Goal: Find specific fact: Find specific fact

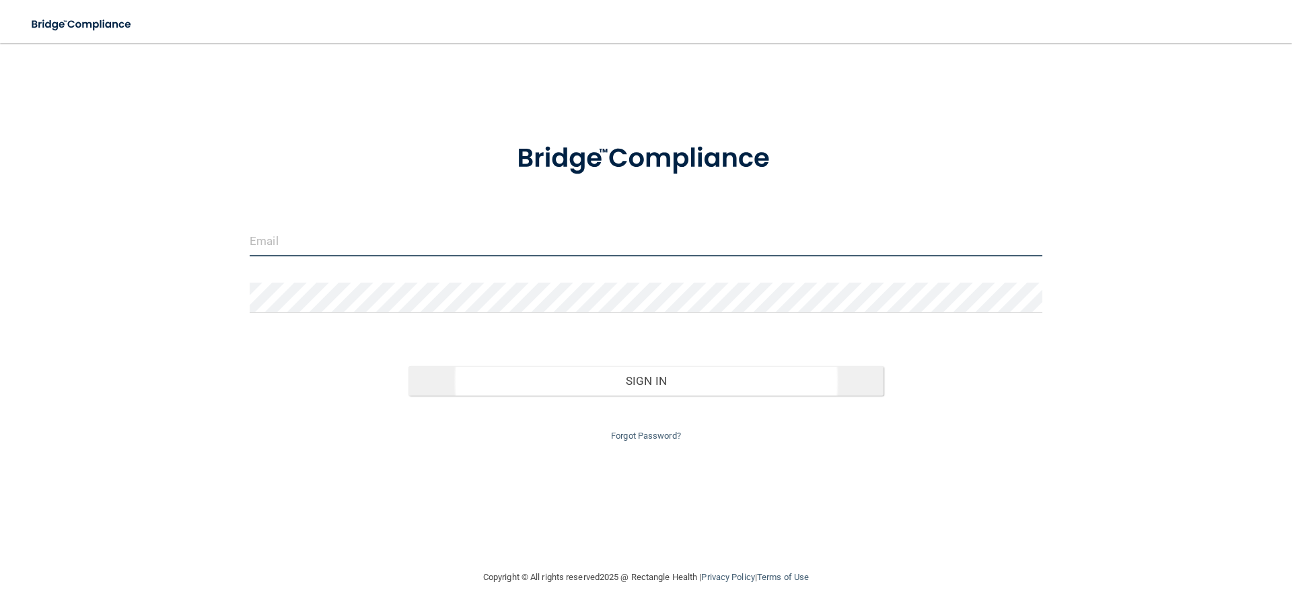
type input "[EMAIL_ADDRESS][DOMAIN_NAME]"
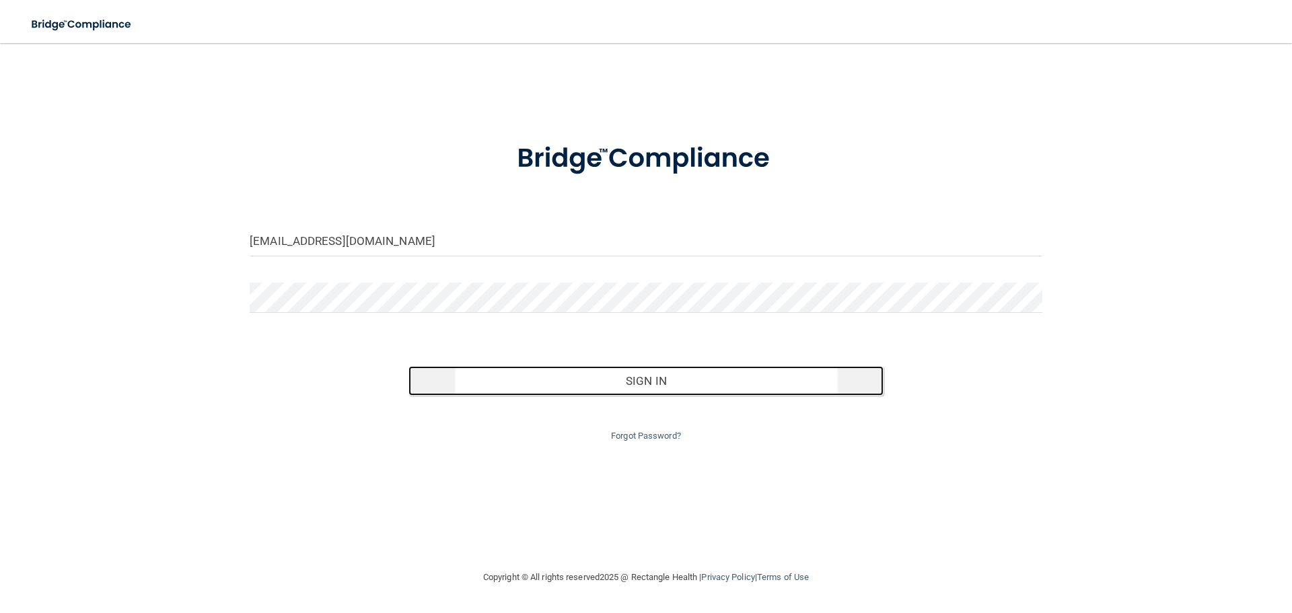
click at [563, 386] on button "Sign In" at bounding box center [646, 381] width 476 height 30
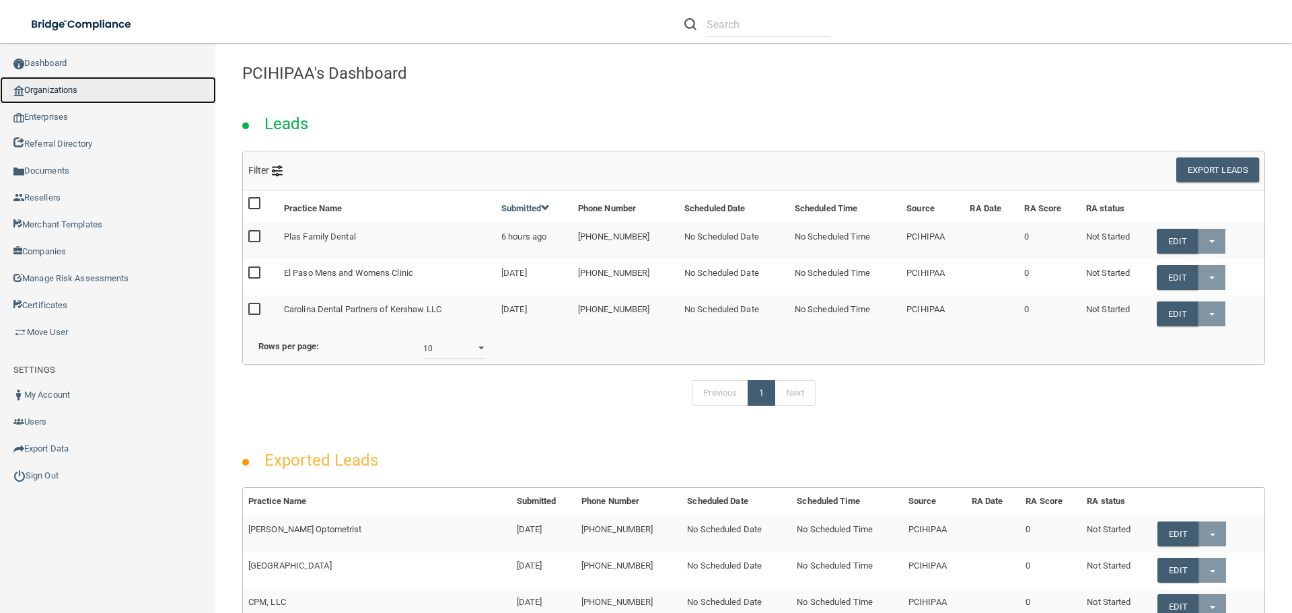
click at [118, 94] on link "Organizations" at bounding box center [108, 90] width 216 height 27
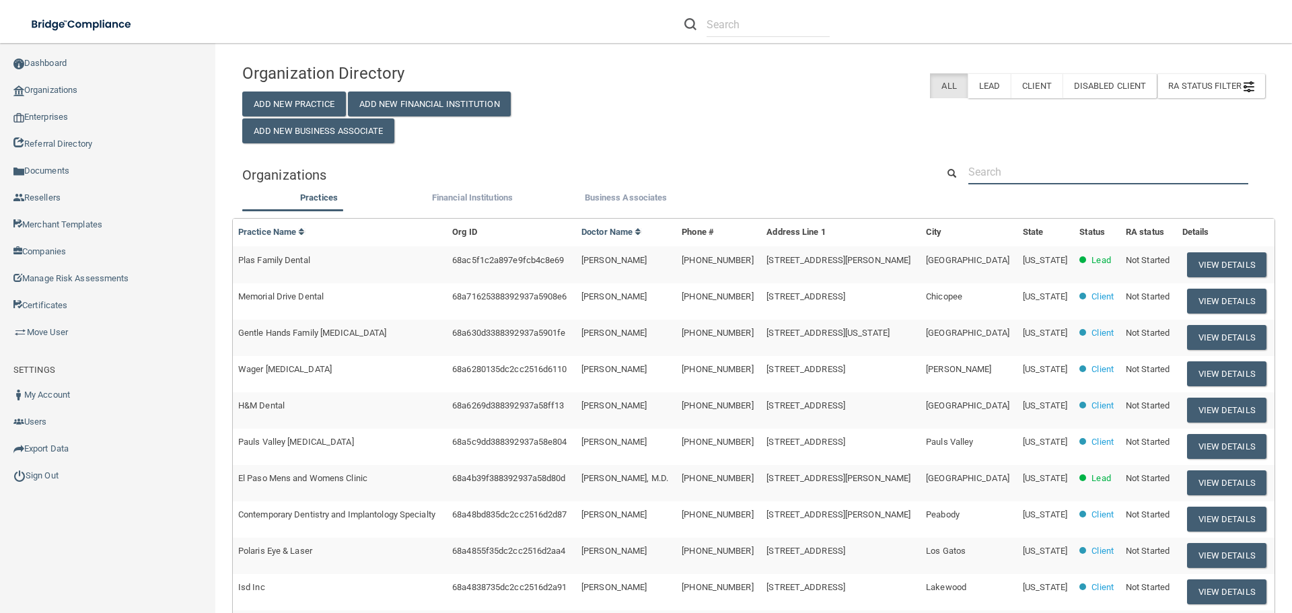
click at [1010, 172] on input "text" at bounding box center [1108, 171] width 280 height 25
paste input "408) 262-6608"
type input "408) 262-6608"
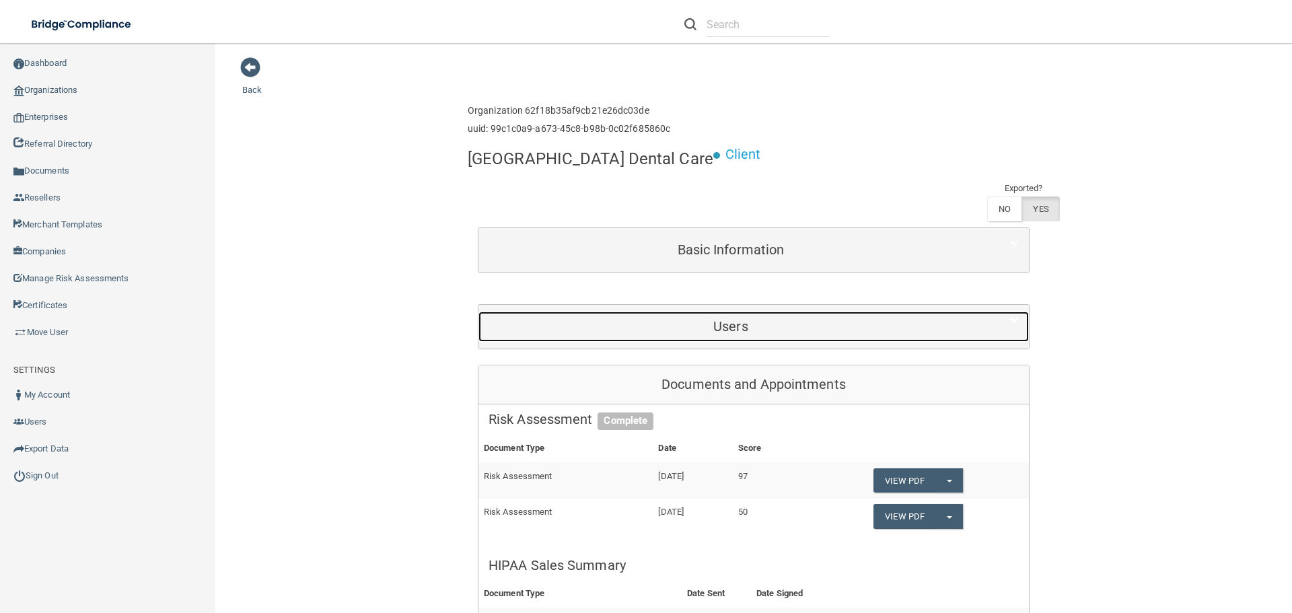
click at [748, 328] on h5 "Users" at bounding box center [731, 326] width 484 height 15
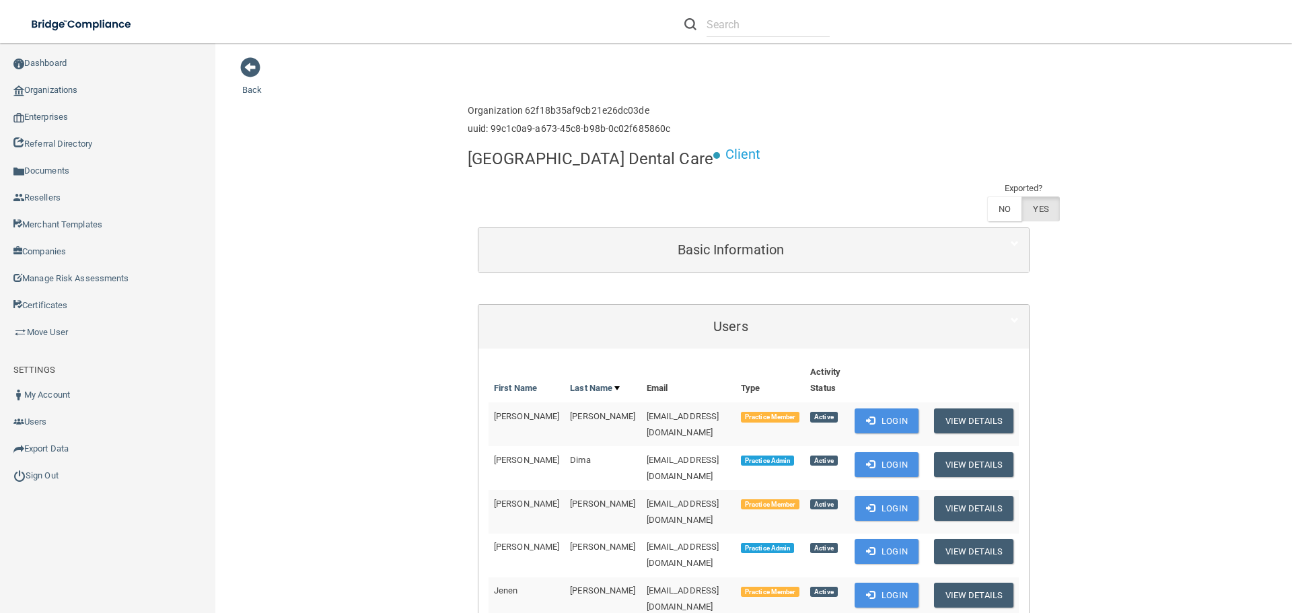
click at [752, 268] on div "Basic Information" at bounding box center [753, 250] width 550 height 44
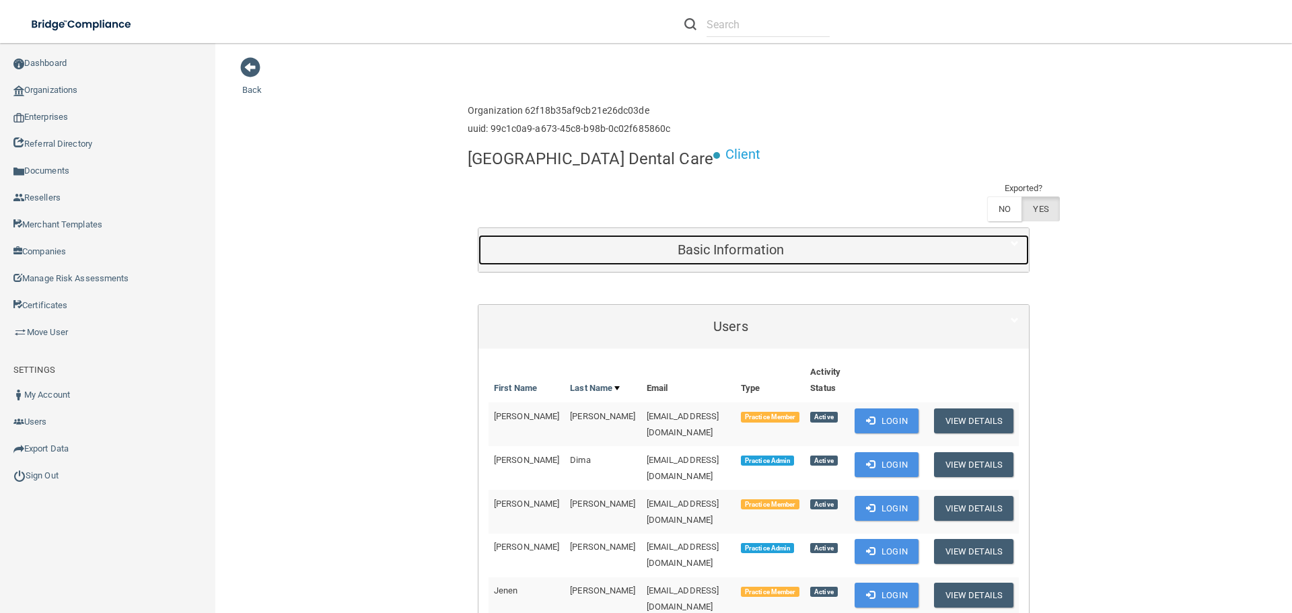
click at [753, 248] on h5 "Basic Information" at bounding box center [731, 249] width 484 height 15
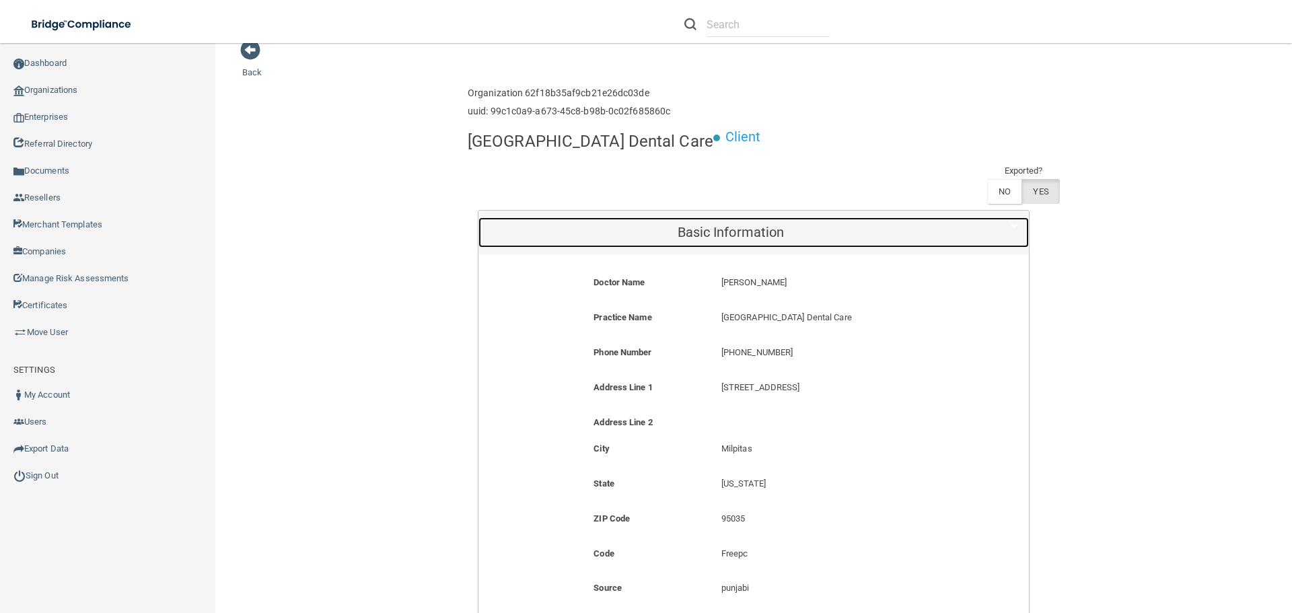
scroll to position [67, 0]
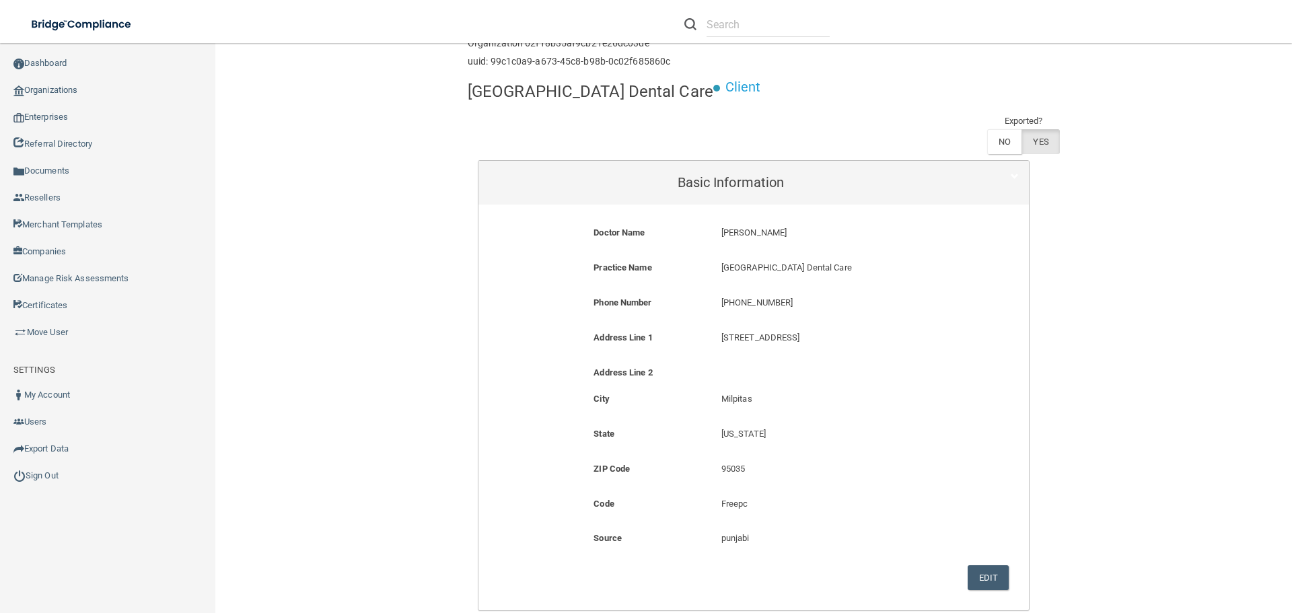
drag, startPoint x: 783, startPoint y: 232, endPoint x: 716, endPoint y: 225, distance: 67.0
click at [721, 225] on p "[PERSON_NAME]" at bounding box center [838, 233] width 235 height 16
copy p "[PERSON_NAME]"
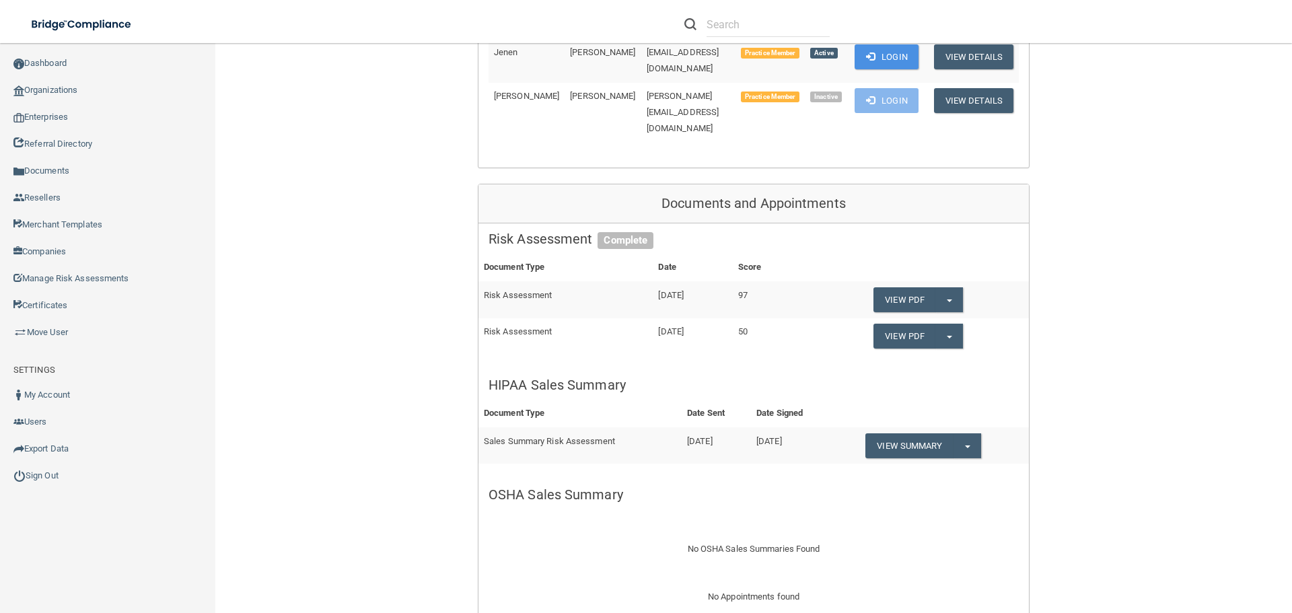
scroll to position [942, 0]
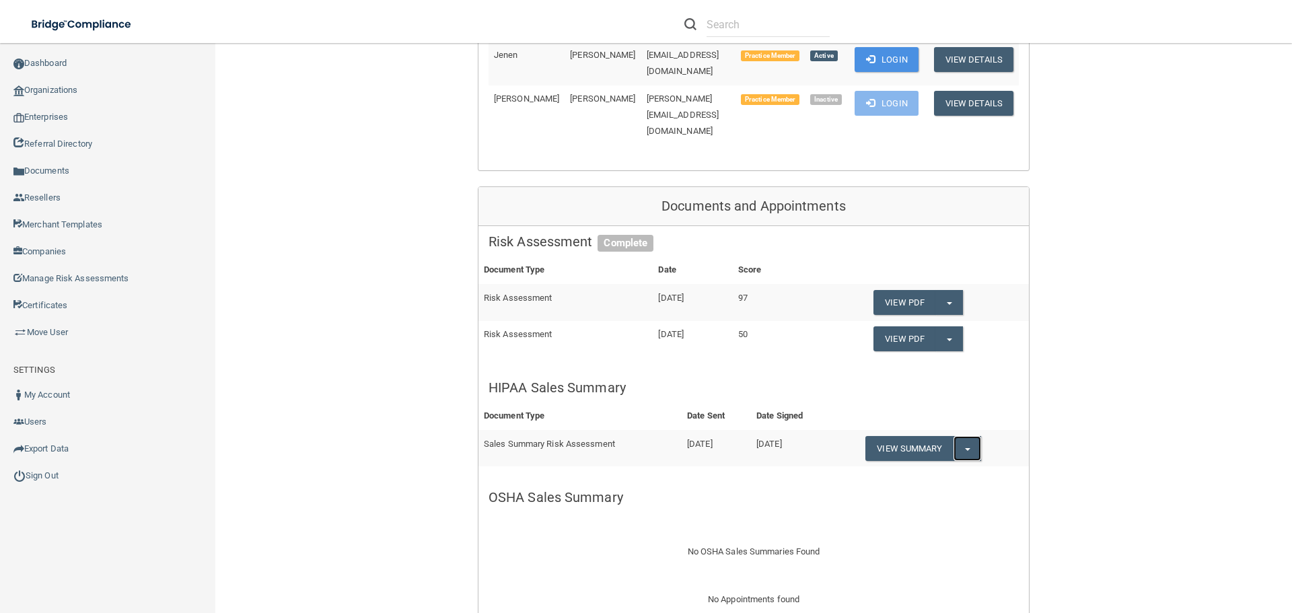
click at [970, 436] on button "Split button!" at bounding box center [968, 448] width 28 height 25
click at [949, 466] on link "Download as PDF" at bounding box center [921, 476] width 112 height 20
